Goal: Find specific page/section

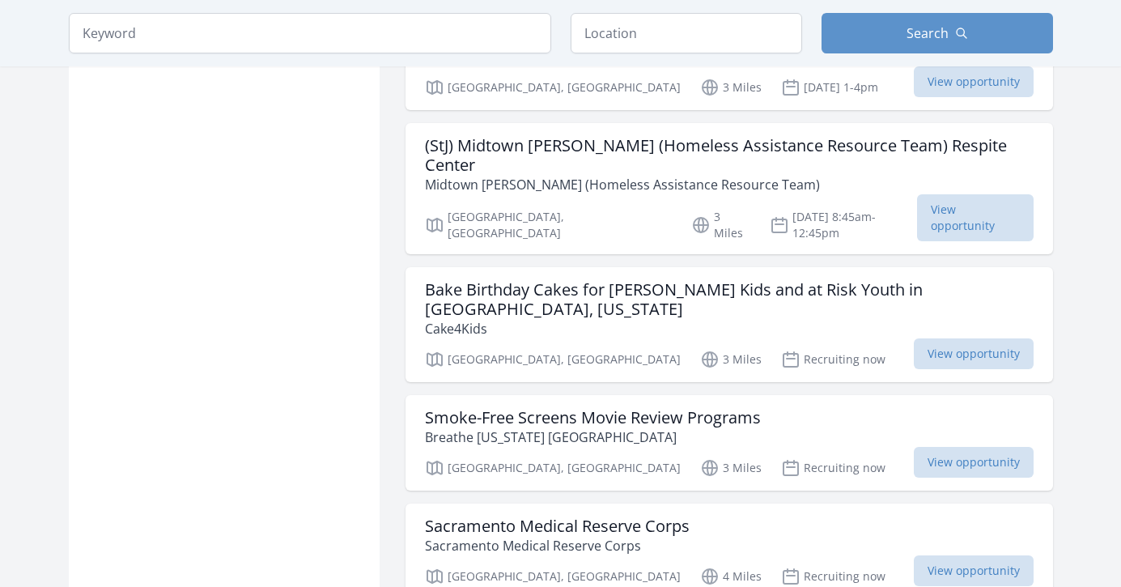
scroll to position [1910, 0]
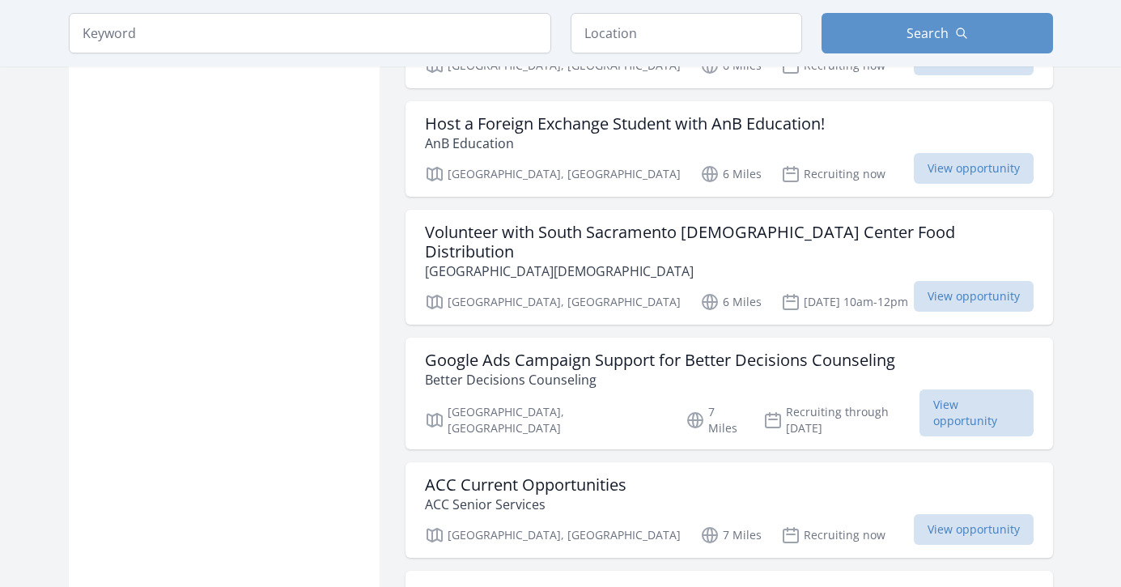
scroll to position [1729, 0]
click at [487, 476] on h3 "ACC Current Opportunities" at bounding box center [526, 485] width 202 height 19
